Goal: Transaction & Acquisition: Purchase product/service

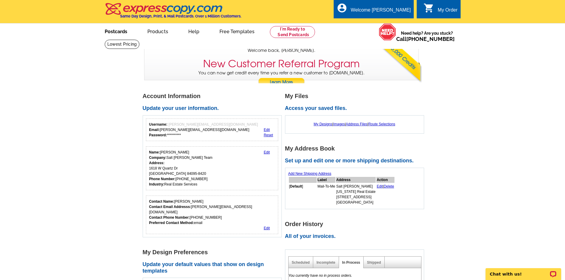
click at [110, 33] on link "Postcards" at bounding box center [116, 31] width 42 height 14
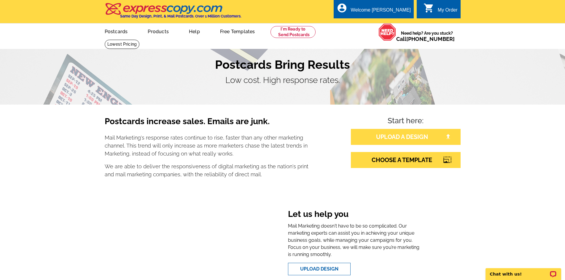
click at [405, 136] on link "UPLOAD A DESIGN" at bounding box center [406, 137] width 110 height 16
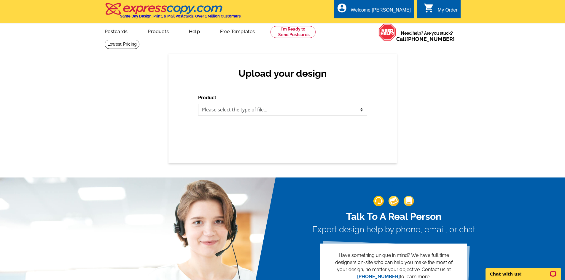
click at [197, 107] on div "Upload your design Product Please select the type of file... Postcards Business…" at bounding box center [283, 109] width 229 height 110
click at [206, 108] on select "Please select the type of file... Postcards Business Cards Letters and flyers G…" at bounding box center [282, 110] width 169 height 12
select select "1"
click at [198, 104] on select "Please select the type of file... Postcards Business Cards Letters and flyers G…" at bounding box center [282, 110] width 169 height 12
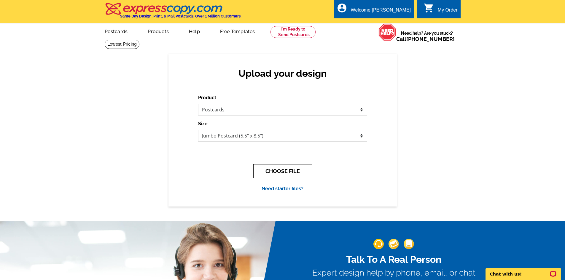
click at [269, 170] on button "CHOOSE FILE" at bounding box center [282, 171] width 59 height 14
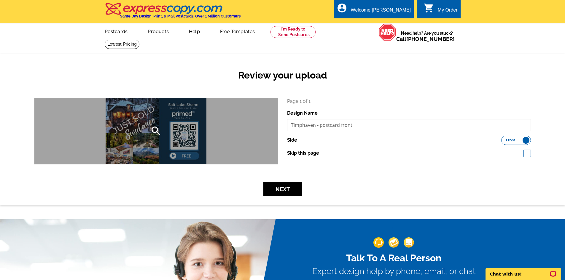
click at [155, 133] on icon "search" at bounding box center [156, 131] width 12 height 12
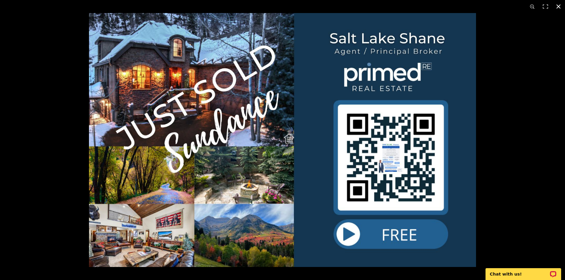
click at [558, 5] on button at bounding box center [558, 6] width 13 height 13
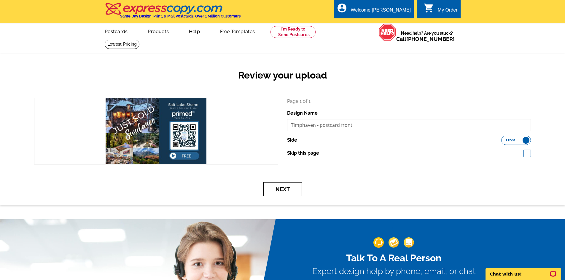
click at [278, 190] on button "Next" at bounding box center [283, 190] width 39 height 14
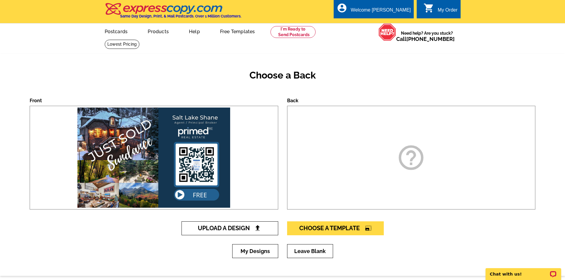
click at [219, 228] on span "Upload A Design" at bounding box center [230, 228] width 64 height 7
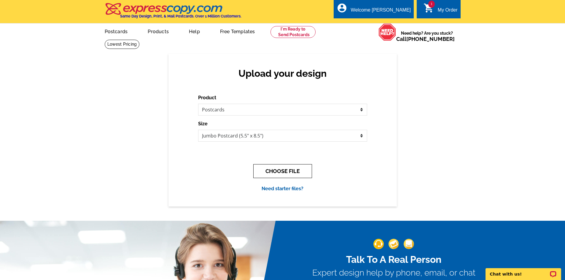
drag, startPoint x: 281, startPoint y: 171, endPoint x: 270, endPoint y: 173, distance: 11.3
click at [280, 171] on button "CHOOSE FILE" at bounding box center [282, 171] width 59 height 14
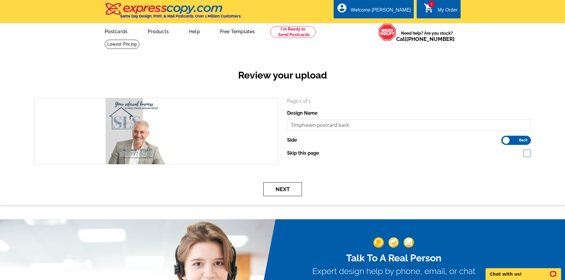
click at [272, 190] on button "Next" at bounding box center [283, 190] width 39 height 14
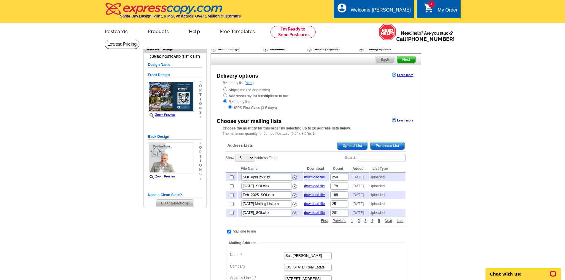
click at [359, 148] on span "Upload List" at bounding box center [352, 145] width 29 height 7
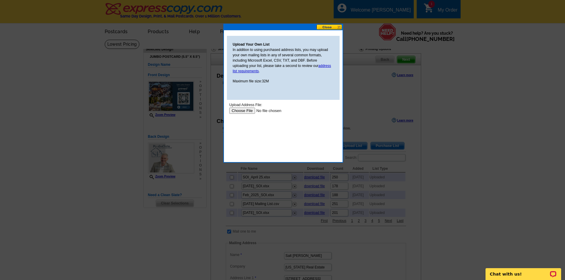
click at [245, 110] on input "file" at bounding box center [266, 111] width 75 height 6
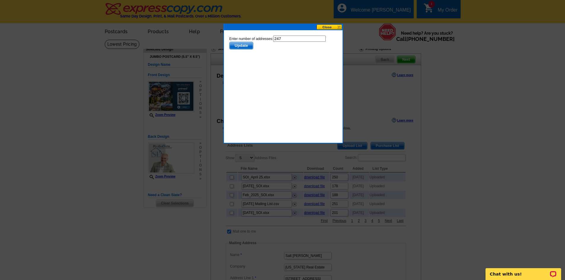
click at [248, 47] on span "Update" at bounding box center [240, 45] width 23 height 7
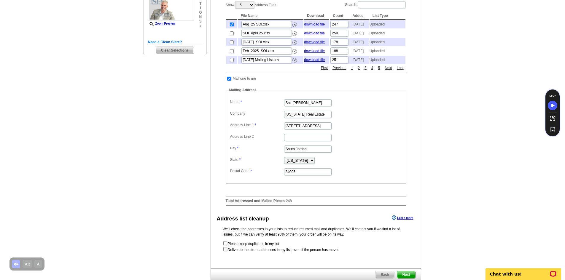
scroll to position [178, 0]
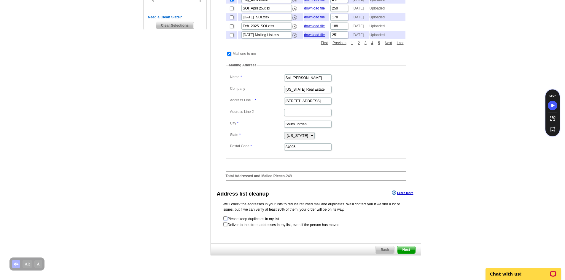
drag, startPoint x: 225, startPoint y: 231, endPoint x: 231, endPoint y: 231, distance: 5.9
click at [226, 221] on input "checkbox" at bounding box center [225, 219] width 4 height 4
checkbox input "true"
click at [400, 254] on span "Next" at bounding box center [406, 250] width 18 height 7
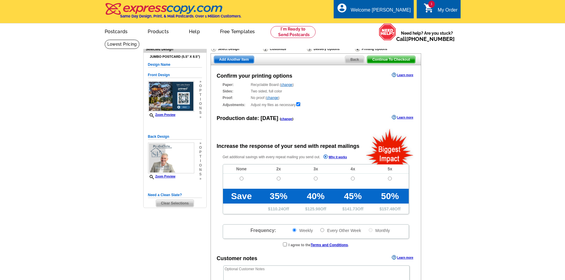
radio input "false"
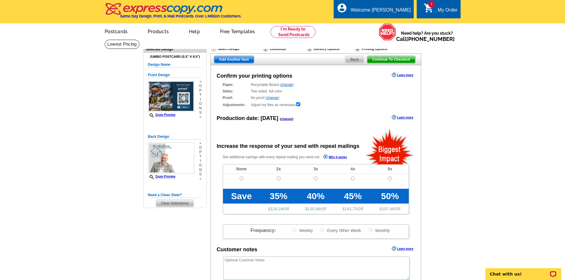
click at [282, 120] on link "change" at bounding box center [287, 119] width 12 height 4
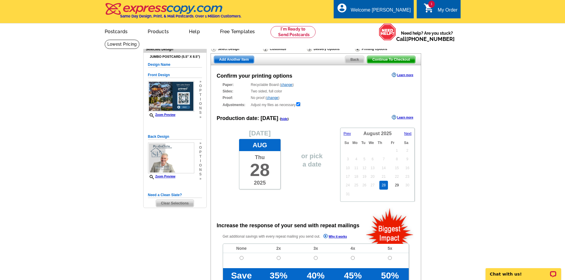
click at [407, 134] on span "Next" at bounding box center [408, 134] width 7 height 4
click at [367, 163] on link "9" at bounding box center [367, 162] width 7 height 9
click at [389, 162] on link "11" at bounding box center [388, 162] width 9 height 9
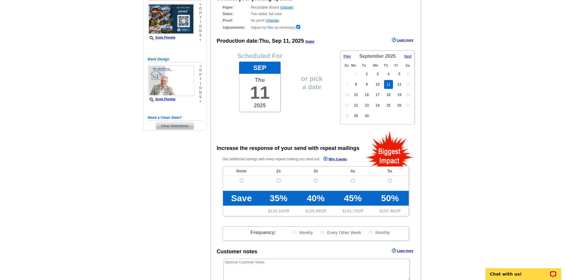
scroll to position [79, 0]
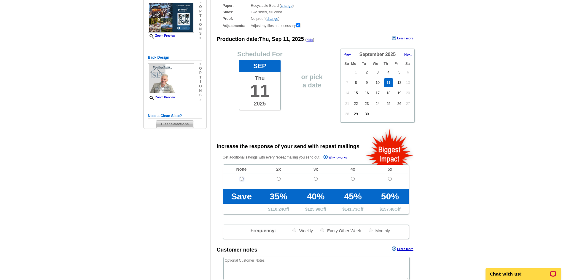
click at [242, 179] on input "radio" at bounding box center [242, 179] width 4 height 4
radio input "true"
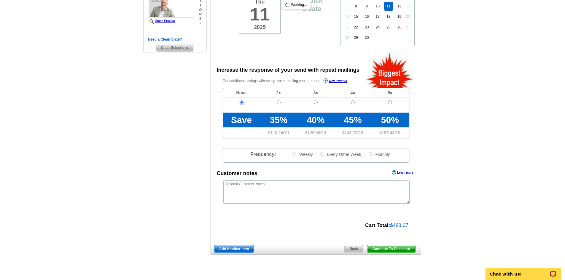
scroll to position [198, 0]
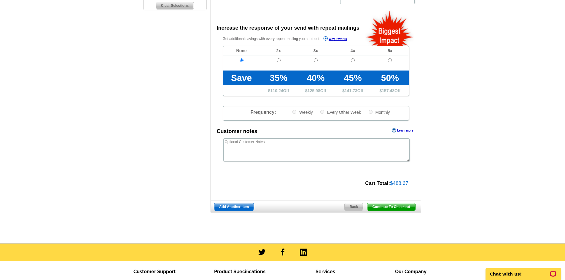
click at [388, 208] on span "Continue To Checkout" at bounding box center [391, 207] width 48 height 7
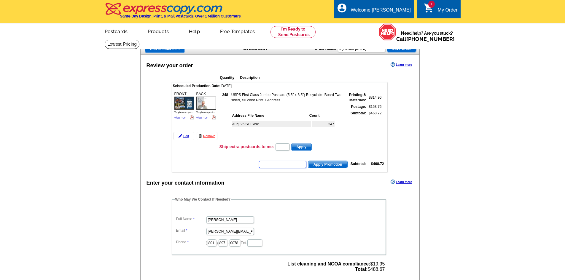
click at [285, 164] on input "text" at bounding box center [282, 164] width 47 height 7
click at [297, 167] on input "text" at bounding box center [282, 164] width 47 height 7
type input "Hurry40"
click at [308, 161] on button "Apply Promotion" at bounding box center [327, 165] width 39 height 8
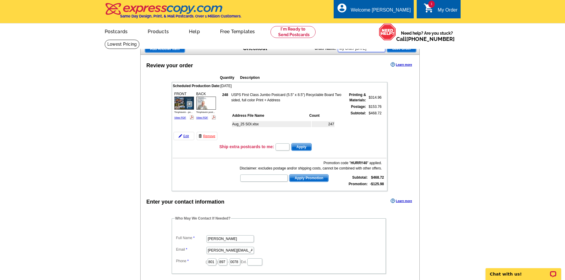
drag, startPoint x: 377, startPoint y: 50, endPoint x: 294, endPoint y: 39, distance: 84.1
type input "Timphaven Just Sold"
click at [393, 49] on span "Save Order" at bounding box center [401, 48] width 29 height 7
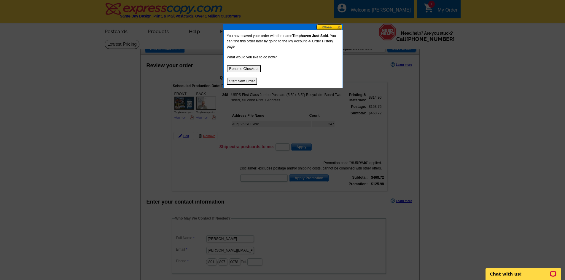
click at [242, 82] on button "Start New Order" at bounding box center [242, 81] width 31 height 7
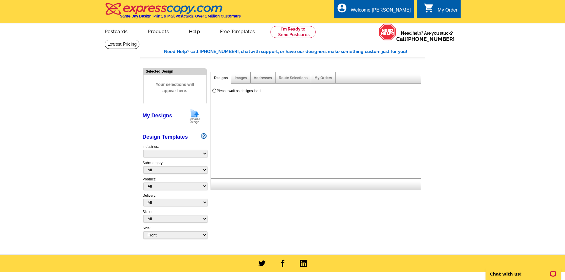
select select "785"
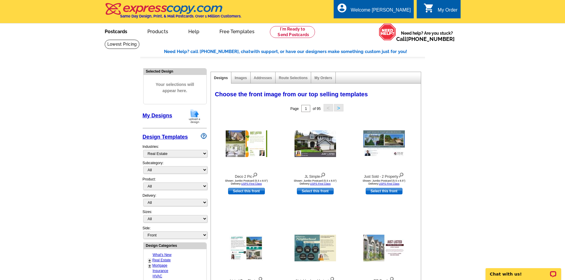
click at [122, 31] on link "Postcards" at bounding box center [116, 31] width 42 height 14
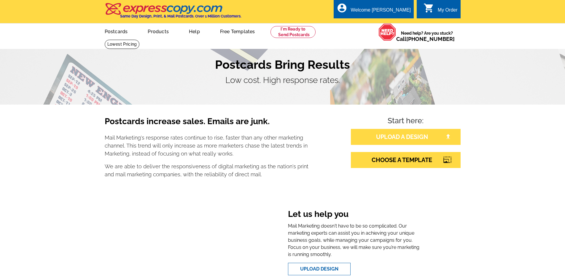
click at [408, 137] on link "UPLOAD A DESIGN" at bounding box center [406, 137] width 110 height 16
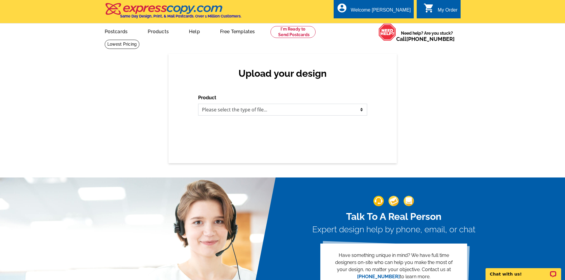
click at [252, 114] on select "Please select the type of file... Postcards Business Cards Letters and flyers G…" at bounding box center [282, 110] width 169 height 12
select select "1"
click at [198, 104] on select "Please select the type of file... Postcards Business Cards Letters and flyers G…" at bounding box center [282, 110] width 169 height 12
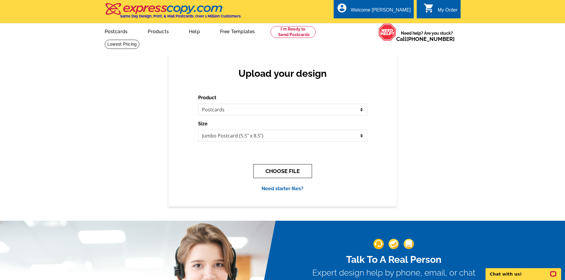
click at [276, 172] on button "CHOOSE FILE" at bounding box center [282, 171] width 59 height 14
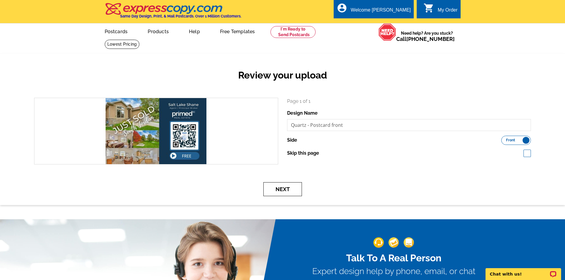
click at [276, 186] on button "Next" at bounding box center [283, 190] width 39 height 14
click at [284, 188] on button "Next" at bounding box center [283, 190] width 39 height 14
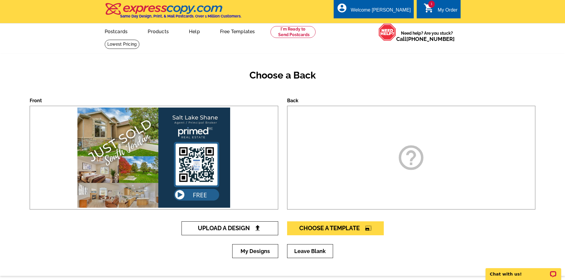
click at [257, 231] on img at bounding box center [258, 228] width 6 height 6
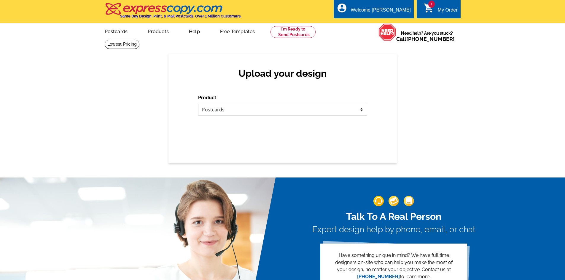
click at [248, 113] on select "Please select the type of file... Postcards Business Cards Letters and flyers G…" at bounding box center [282, 110] width 169 height 12
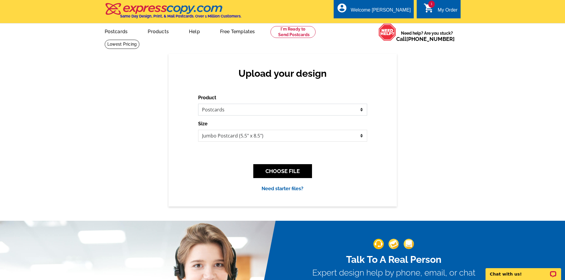
click at [198, 104] on select "Please select the type of file... Postcards Business Cards Letters and flyers G…" at bounding box center [282, 110] width 169 height 12
click at [285, 166] on button "CHOOSE FILE" at bounding box center [282, 171] width 59 height 14
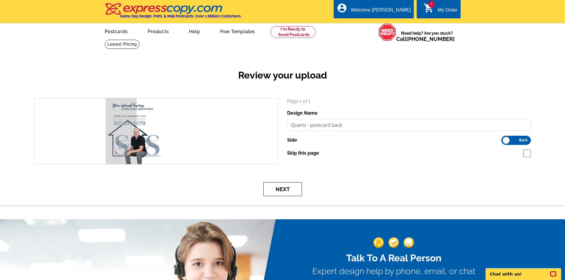
click at [282, 189] on button "Next" at bounding box center [283, 190] width 39 height 14
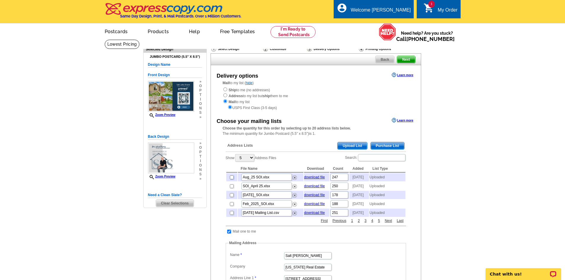
click at [232, 180] on input "checkbox" at bounding box center [232, 178] width 4 height 4
checkbox input "true"
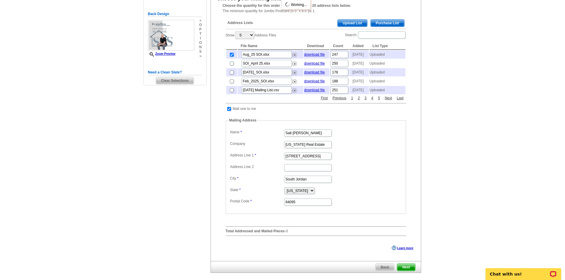
scroll to position [158, 0]
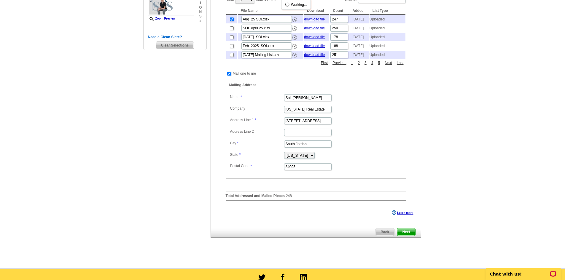
click at [409, 236] on span "Next" at bounding box center [406, 232] width 18 height 7
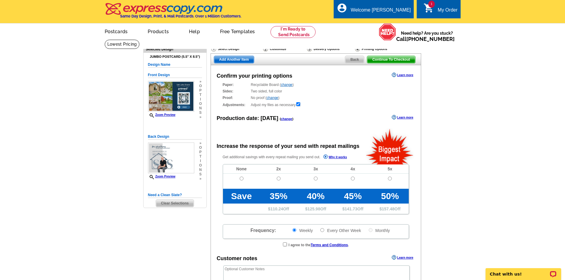
radio input "false"
click at [240, 179] on input "radio" at bounding box center [242, 179] width 4 height 4
radio input "true"
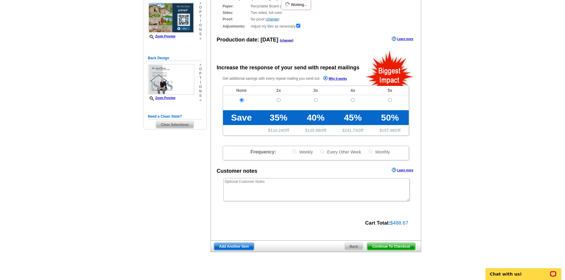
scroll to position [109, 0]
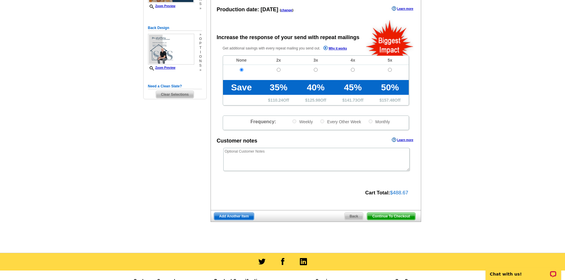
click at [377, 217] on span "Continue To Checkout" at bounding box center [391, 216] width 48 height 7
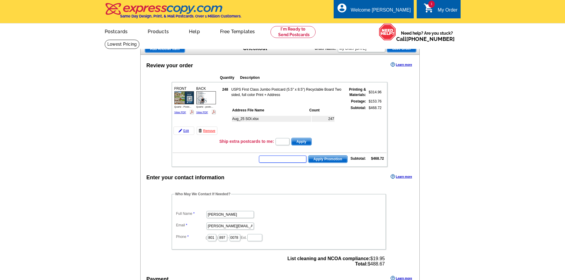
click at [286, 160] on input "text" at bounding box center [282, 159] width 47 height 7
type input "Hurry40"
click at [317, 163] on span "Apply Promotion" at bounding box center [328, 159] width 39 height 7
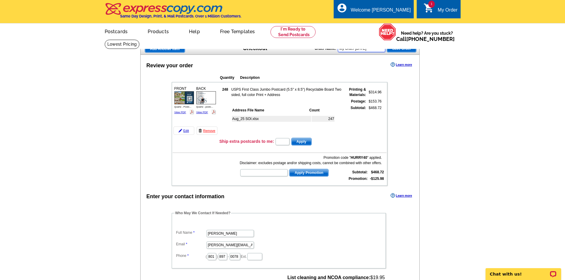
drag, startPoint x: 376, startPoint y: 48, endPoint x: 320, endPoint y: 50, distance: 56.7
click at [320, 50] on div "Order Name: My Order 2025-08-28 Save Order" at bounding box center [366, 47] width 102 height 9
type input "Quartz Dr Aug 2025"
click at [396, 50] on span "Save Order" at bounding box center [401, 48] width 29 height 7
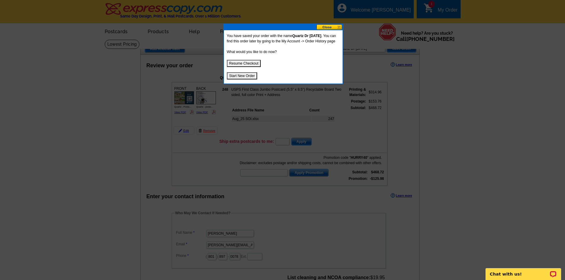
click at [330, 26] on button at bounding box center [330, 27] width 26 height 6
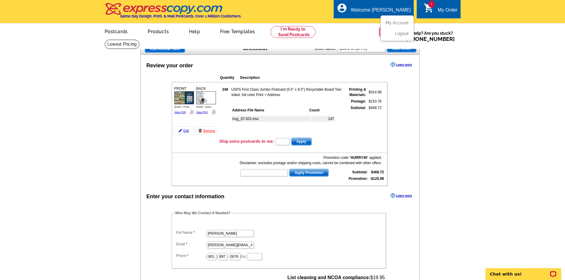
click at [348, 7] on icon "account_circle" at bounding box center [342, 8] width 11 height 11
click at [387, 20] on ul "My Account Logout" at bounding box center [397, 28] width 33 height 26
click at [397, 23] on link "My Account" at bounding box center [396, 22] width 26 height 5
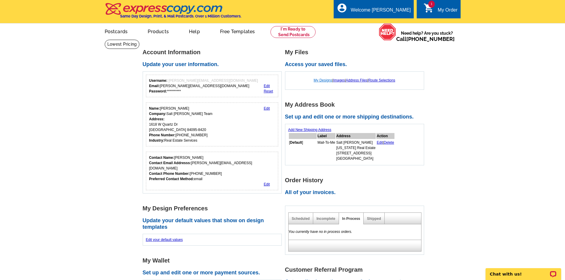
click at [323, 82] on link "My Designs" at bounding box center [323, 80] width 19 height 4
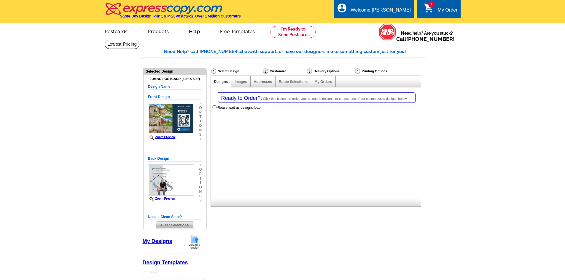
select select "1"
select select "2"
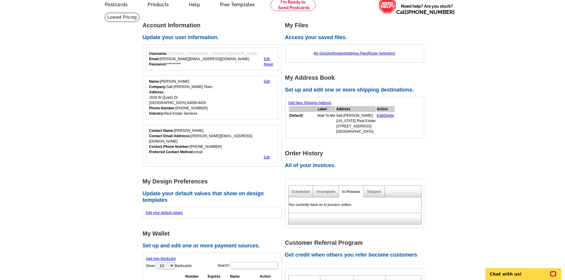
scroll to position [30, 0]
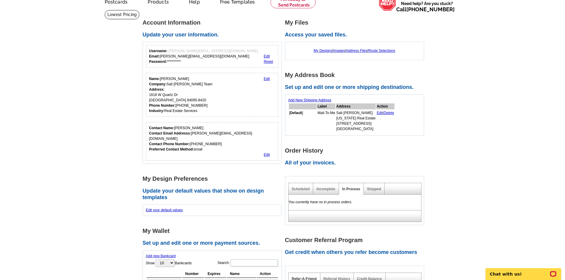
click at [305, 192] on div "Scheduled" at bounding box center [301, 189] width 25 height 12
click at [320, 191] on link "Incomplete" at bounding box center [326, 189] width 19 height 4
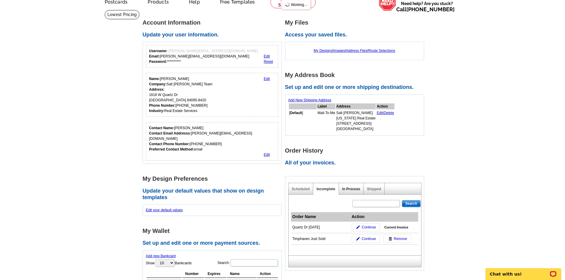
click at [351, 190] on link "In Process" at bounding box center [352, 189] width 18 height 4
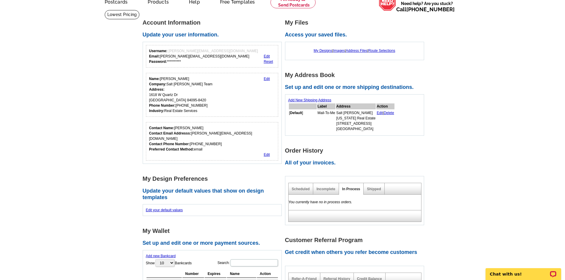
click at [345, 190] on link "In Process" at bounding box center [352, 189] width 18 height 4
click at [321, 190] on link "Incomplete" at bounding box center [326, 189] width 19 height 4
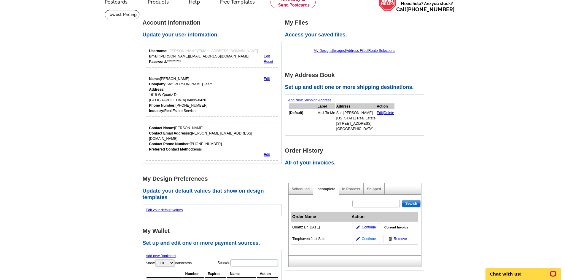
click at [365, 241] on span "Continue" at bounding box center [369, 239] width 14 height 5
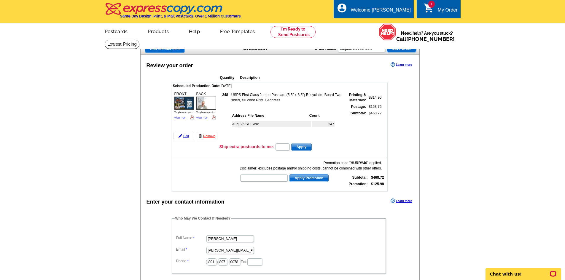
click at [426, 6] on icon "shopping_cart" at bounding box center [429, 8] width 11 height 11
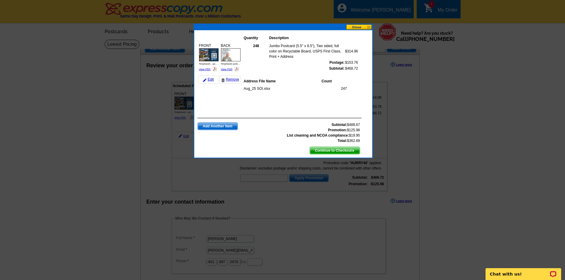
click at [355, 26] on button at bounding box center [359, 27] width 26 height 6
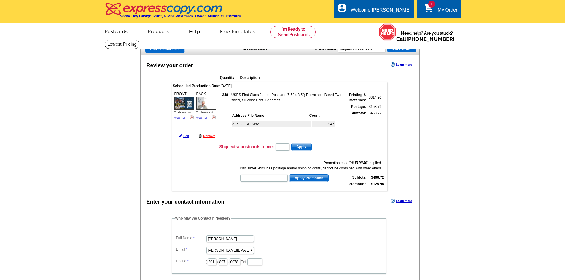
click at [430, 11] on icon "shopping_cart" at bounding box center [429, 8] width 11 height 11
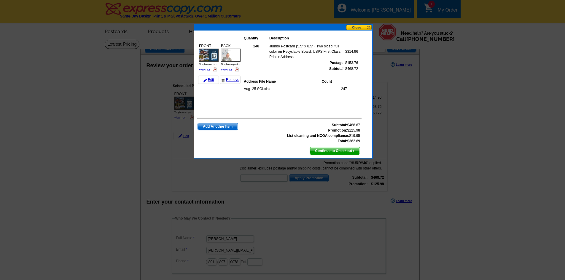
click at [358, 26] on button at bounding box center [359, 28] width 26 height 6
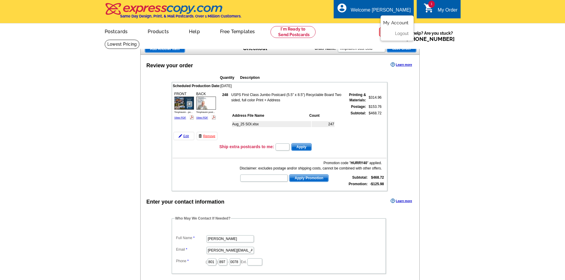
click at [395, 22] on link "My Account" at bounding box center [396, 22] width 26 height 5
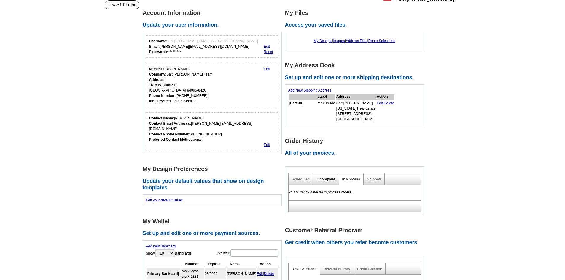
click at [328, 180] on link "Incomplete" at bounding box center [326, 179] width 19 height 4
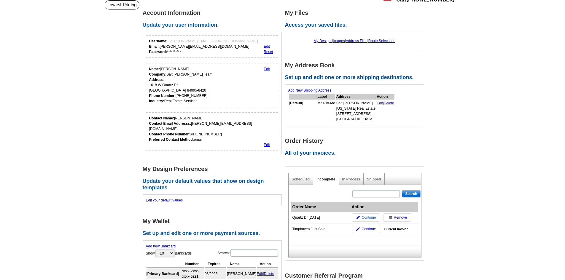
click at [367, 218] on span "Continue" at bounding box center [369, 217] width 14 height 5
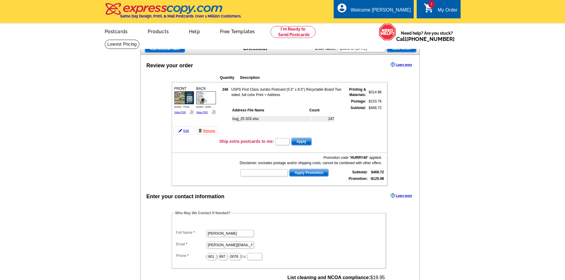
click at [186, 131] on link "Edit" at bounding box center [184, 131] width 21 height 8
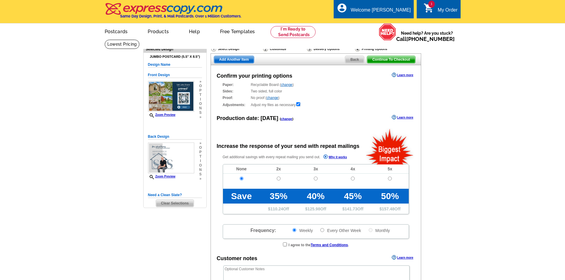
radio input "false"
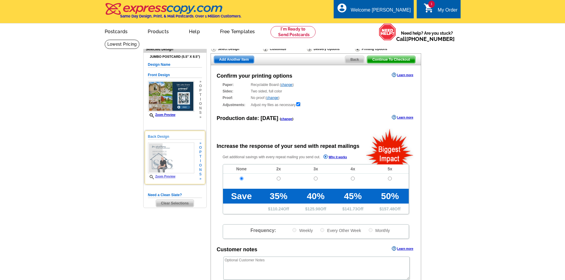
click at [175, 158] on img at bounding box center [171, 158] width 46 height 31
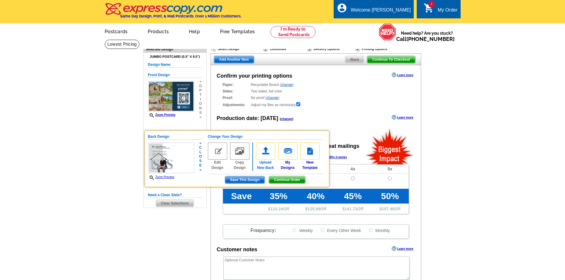
click at [270, 150] on img at bounding box center [265, 151] width 19 height 17
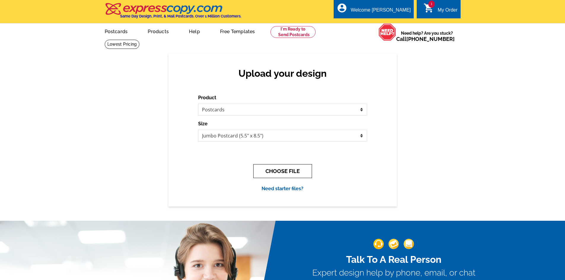
click at [275, 167] on button "CHOOSE FILE" at bounding box center [282, 171] width 59 height 14
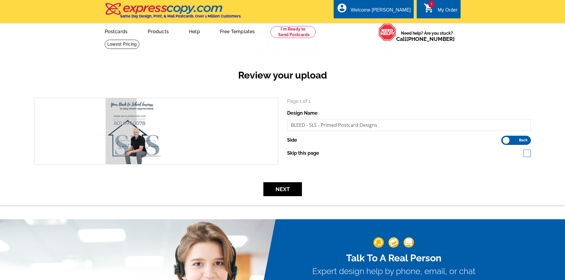
click at [521, 141] on span "Back" at bounding box center [523, 140] width 9 height 3
click at [505, 139] on input "Front Back" at bounding box center [505, 139] width 0 height 0
click at [511, 138] on label "Front Back" at bounding box center [517, 140] width 30 height 9
click at [505, 139] on input "Front Back" at bounding box center [505, 139] width 0 height 0
click at [287, 190] on button "Next" at bounding box center [283, 190] width 39 height 14
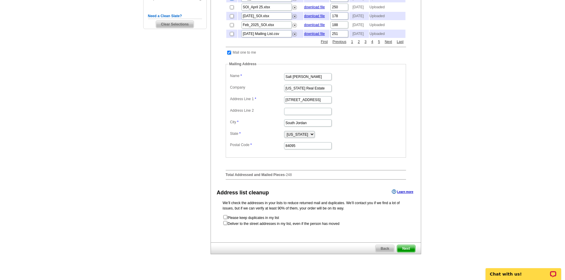
scroll to position [237, 0]
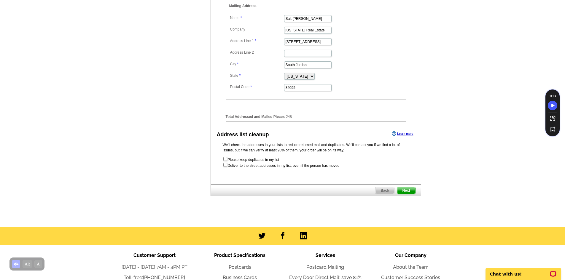
click at [410, 194] on span "Next" at bounding box center [406, 190] width 18 height 7
click at [224, 161] on input "checkbox" at bounding box center [225, 159] width 4 height 4
checkbox input "true"
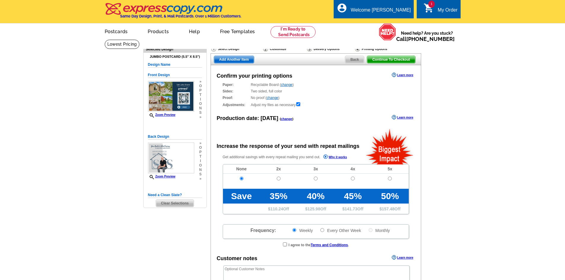
radio input "false"
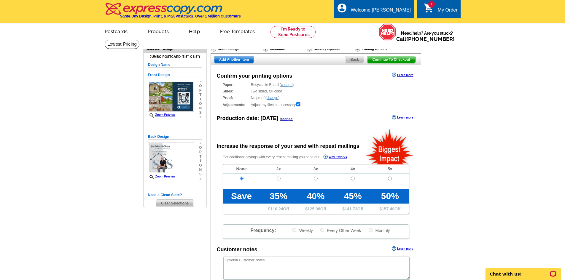
click at [500, 182] on main "Need Help? call 800-260-5887, chat with support, or have our designers make som…" at bounding box center [282, 200] width 565 height 323
click at [175, 157] on img at bounding box center [171, 158] width 46 height 31
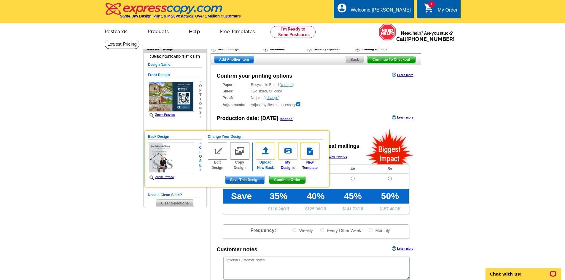
click at [265, 152] on img at bounding box center [265, 151] width 19 height 17
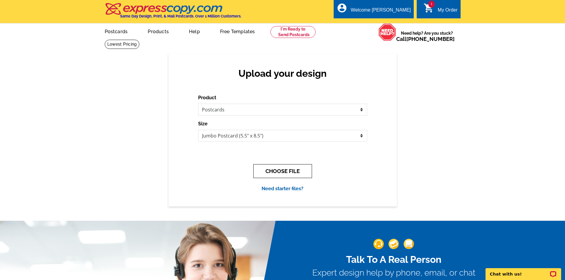
click at [290, 173] on button "CHOOSE FILE" at bounding box center [282, 171] width 59 height 14
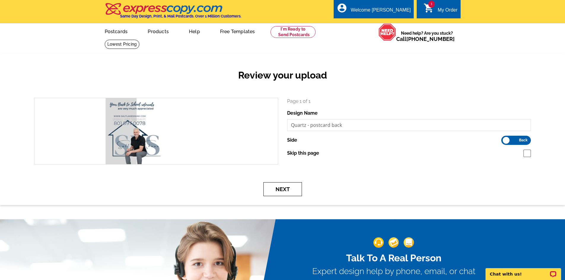
click at [289, 192] on button "Next" at bounding box center [283, 190] width 39 height 14
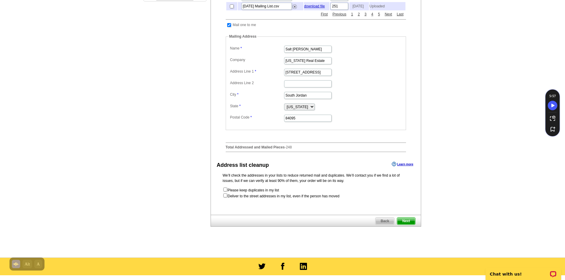
scroll to position [208, 0]
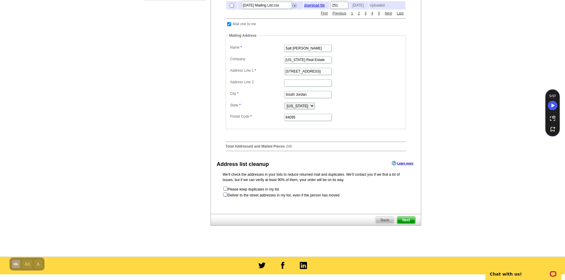
click at [226, 197] on input "checkbox" at bounding box center [225, 195] width 4 height 4
checkbox input "true"
radio input "true"
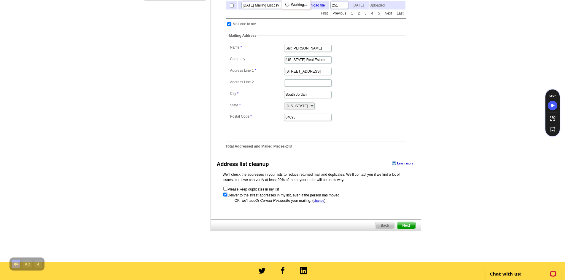
scroll to position [0, 0]
click at [405, 229] on span "Next" at bounding box center [406, 225] width 18 height 7
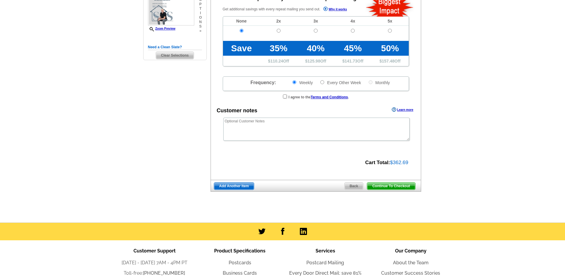
scroll to position [148, 0]
radio input "false"
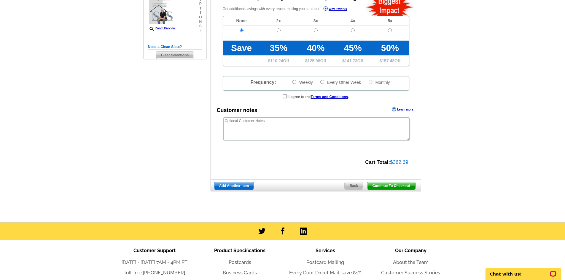
scroll to position [0, 0]
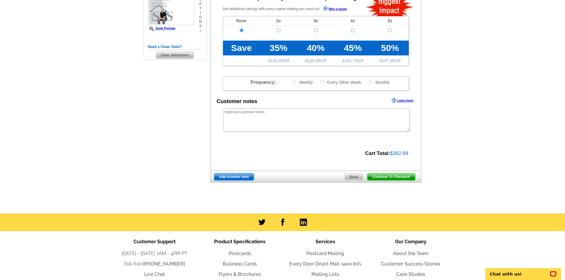
click at [353, 177] on span "Back" at bounding box center [354, 177] width 19 height 7
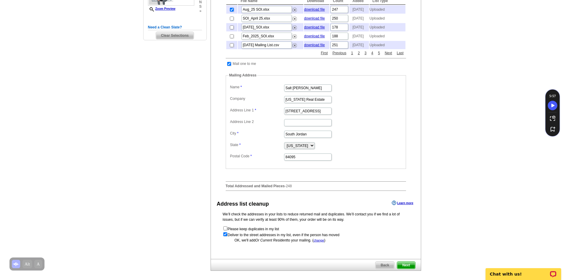
scroll to position [168, 0]
click at [225, 230] on input "checkbox" at bounding box center [225, 228] width 4 height 4
checkbox input "true"
click at [225, 236] on input "checkbox" at bounding box center [225, 234] width 4 height 4
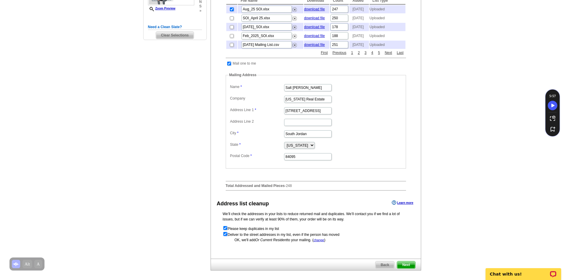
checkbox input "false"
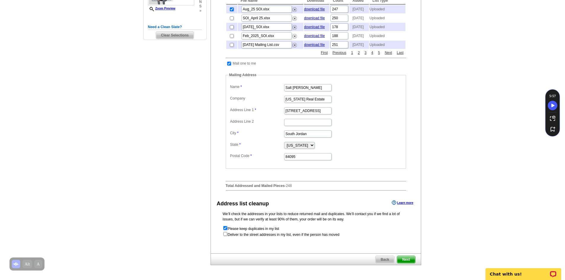
click at [224, 230] on input "checkbox" at bounding box center [225, 228] width 4 height 4
checkbox input "false"
click at [404, 264] on span "Next" at bounding box center [406, 259] width 18 height 7
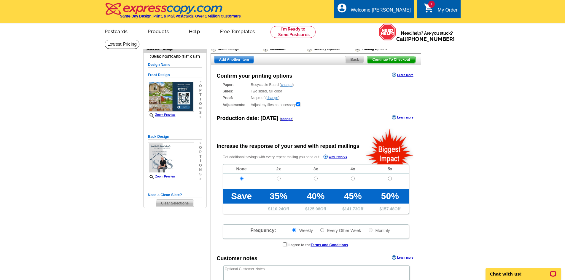
radio input "false"
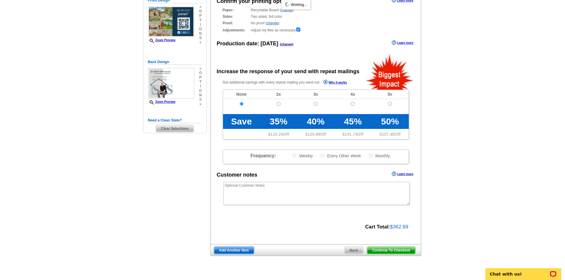
scroll to position [119, 0]
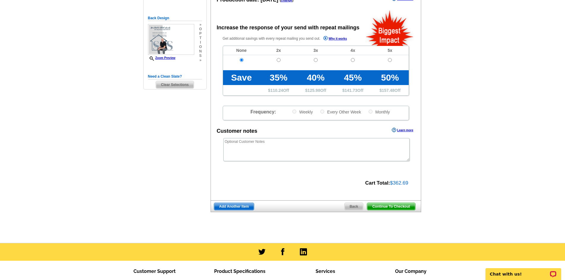
click at [386, 206] on span "Continue To Checkout" at bounding box center [391, 206] width 48 height 7
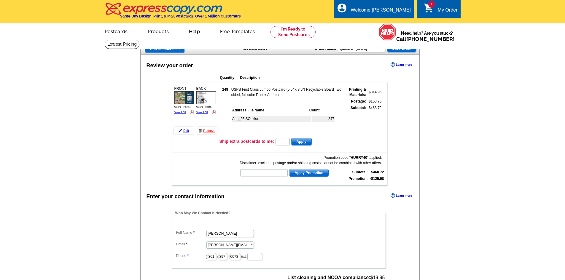
click at [182, 149] on td at bounding box center [280, 150] width 214 height 6
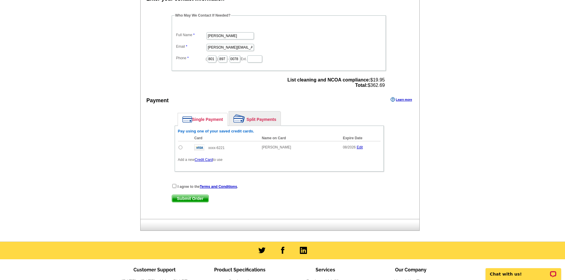
click at [180, 148] on input "radio" at bounding box center [181, 148] width 4 height 4
radio input "true"
click at [175, 187] on input "checkbox" at bounding box center [174, 186] width 4 height 4
checkbox input "true"
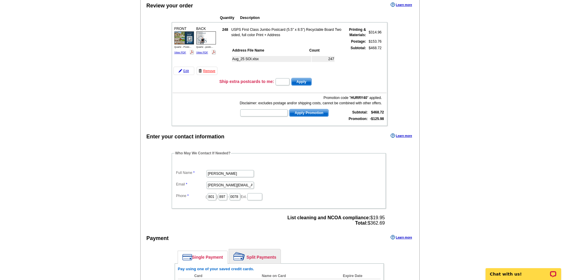
scroll to position [69, 0]
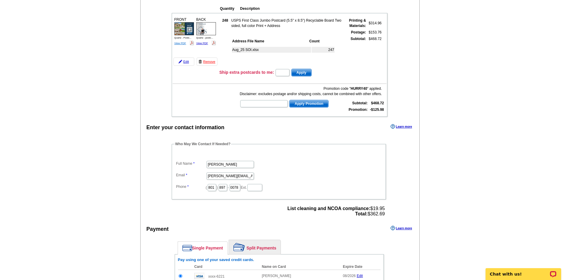
click at [182, 44] on link "View PDF" at bounding box center [181, 43] width 12 height 3
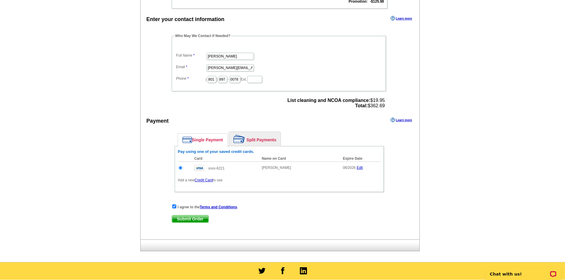
scroll to position [228, 0]
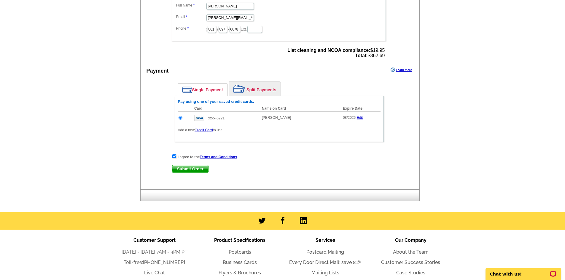
click at [186, 170] on span "Submit Order" at bounding box center [190, 169] width 37 height 7
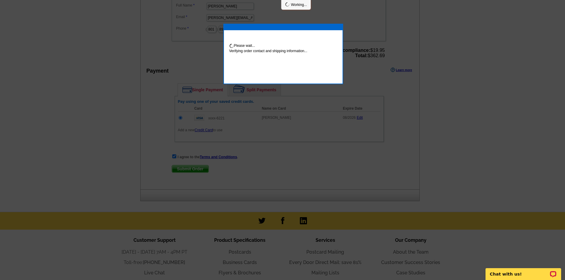
scroll to position [225, 0]
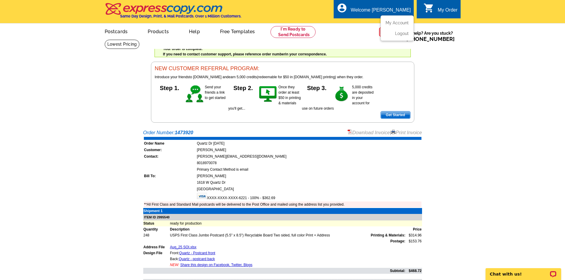
click at [383, 10] on div "Welcome [PERSON_NAME]" at bounding box center [381, 11] width 60 height 8
click at [393, 21] on link "My Account" at bounding box center [396, 22] width 26 height 5
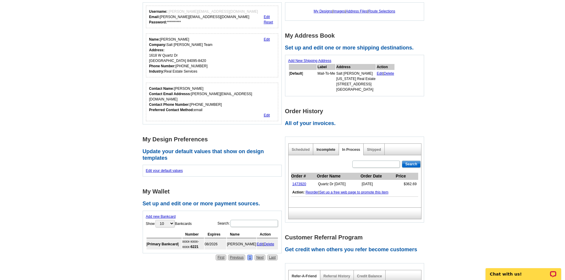
click at [324, 150] on link "Incomplete" at bounding box center [326, 150] width 19 height 4
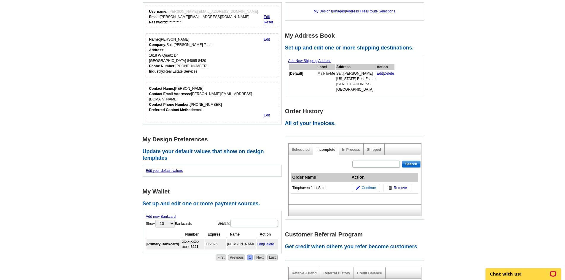
click at [365, 189] on span "Continue" at bounding box center [369, 188] width 14 height 5
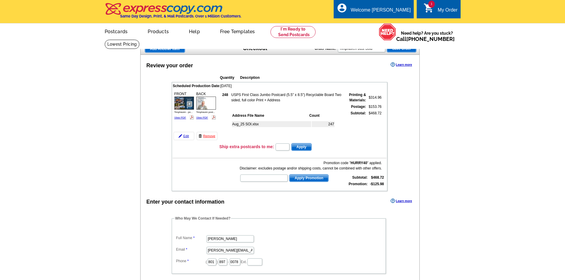
click at [200, 104] on img at bounding box center [206, 103] width 20 height 13
click at [183, 136] on link "Edit" at bounding box center [184, 136] width 21 height 8
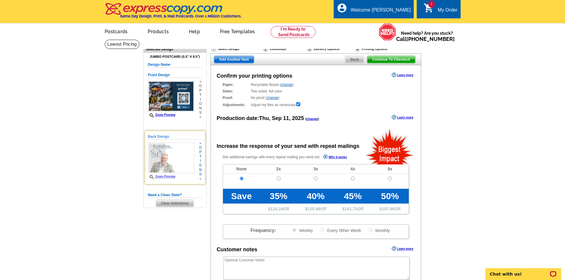
radio input "false"
click at [171, 157] on img at bounding box center [171, 158] width 46 height 31
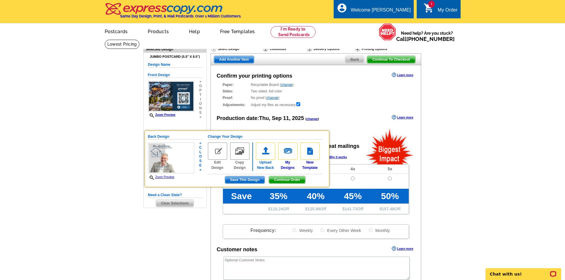
click at [269, 149] on img at bounding box center [265, 151] width 19 height 17
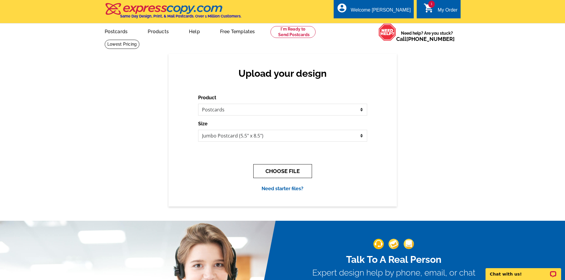
click at [274, 172] on button "CHOOSE FILE" at bounding box center [282, 171] width 59 height 14
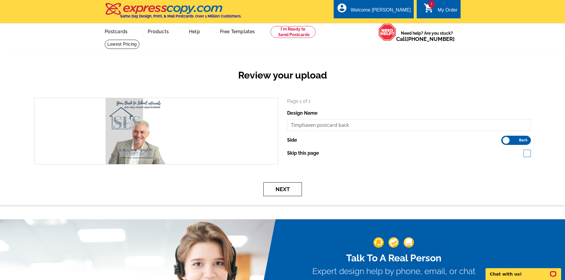
click at [285, 189] on button "Next" at bounding box center [283, 190] width 39 height 14
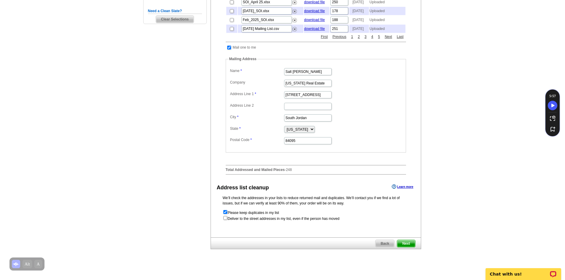
scroll to position [218, 0]
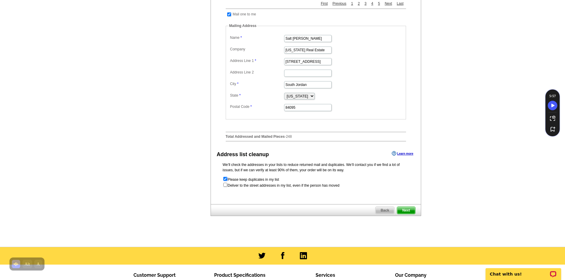
click at [223, 181] on input "checkbox" at bounding box center [225, 179] width 4 height 4
checkbox input "false"
click at [405, 214] on span "Next" at bounding box center [406, 210] width 18 height 7
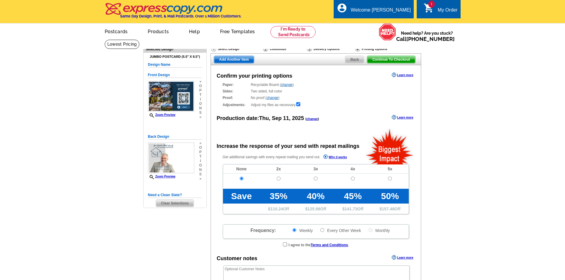
radio input "false"
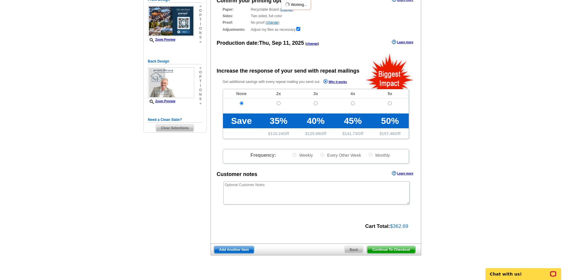
scroll to position [109, 0]
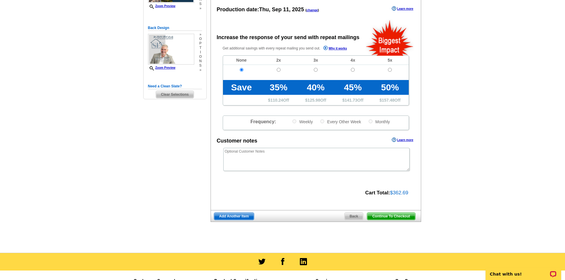
click at [397, 217] on span "Continue To Checkout" at bounding box center [391, 216] width 48 height 7
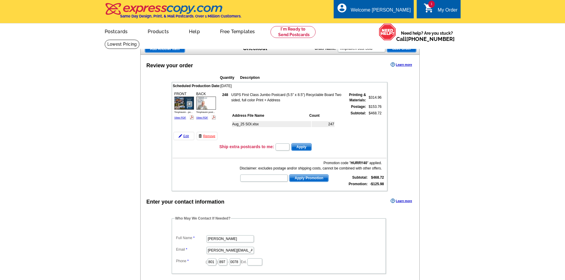
click at [180, 153] on td at bounding box center [280, 155] width 214 height 6
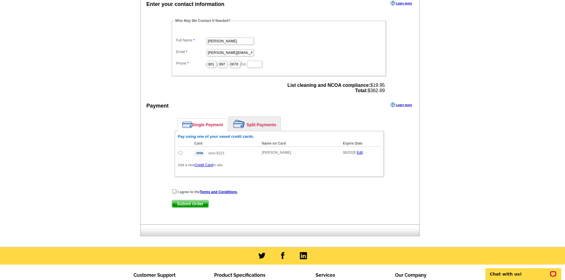
click at [174, 191] on input "checkbox" at bounding box center [174, 192] width 4 height 4
checkbox input "true"
click at [179, 153] on input "radio" at bounding box center [181, 153] width 4 height 4
radio input "true"
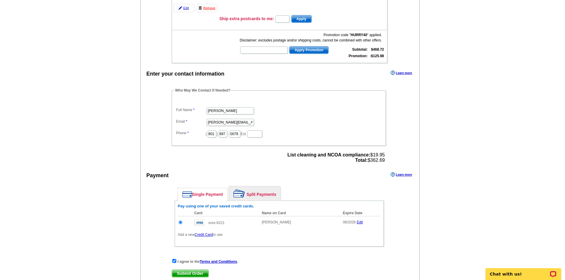
scroll to position [129, 0]
click at [188, 273] on span "Submit Order" at bounding box center [190, 273] width 37 height 7
